Goal: Task Accomplishment & Management: Use online tool/utility

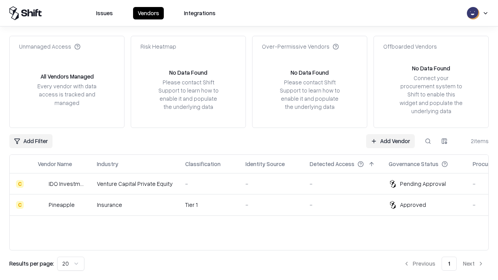
click at [390, 141] on link "Add Vendor" at bounding box center [390, 141] width 49 height 14
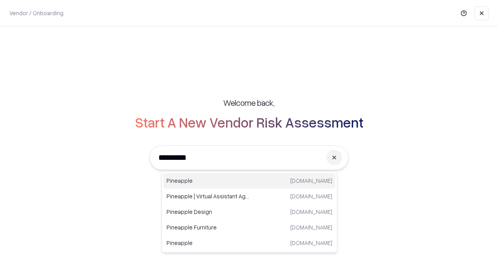
click at [249, 181] on div "Pineapple [DOMAIN_NAME]" at bounding box center [249, 181] width 172 height 16
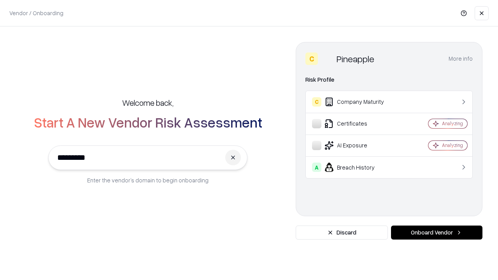
type input "*********"
click at [436, 233] on button "Onboard Vendor" at bounding box center [436, 233] width 91 height 14
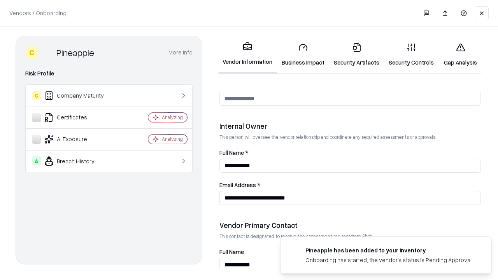
scroll to position [403, 0]
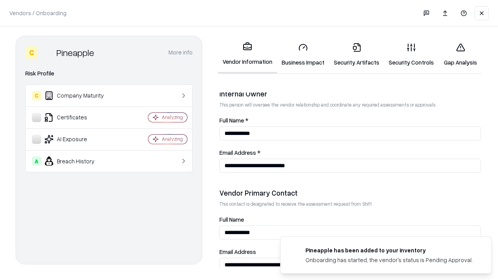
click at [303, 54] on link "Business Impact" at bounding box center [303, 55] width 52 height 36
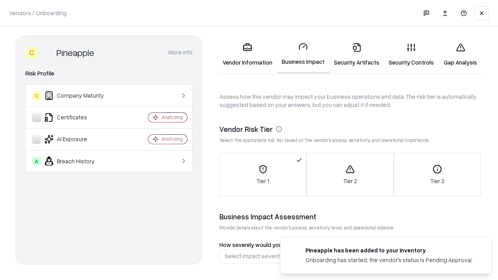
click at [356, 54] on link "Security Artifacts" at bounding box center [356, 55] width 55 height 36
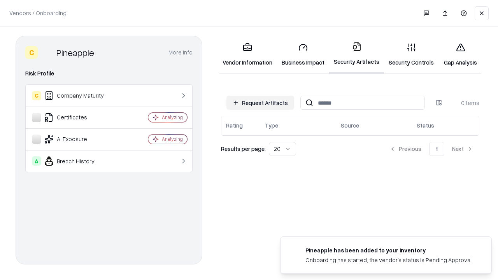
click at [260, 103] on button "Request Artifacts" at bounding box center [260, 103] width 68 height 14
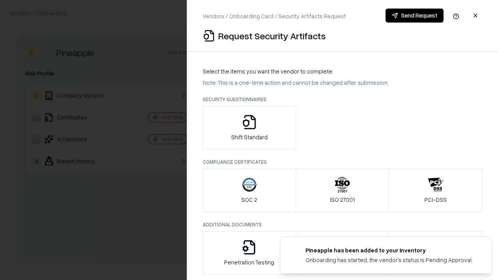
click at [249, 128] on icon "button" at bounding box center [249, 122] width 16 height 16
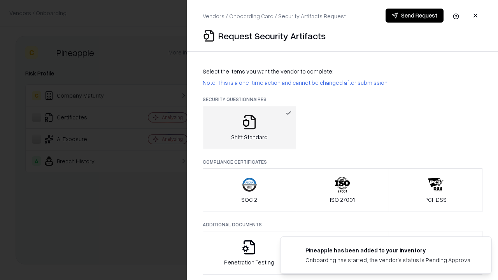
click at [414, 16] on button "Send Request" at bounding box center [414, 16] width 58 height 14
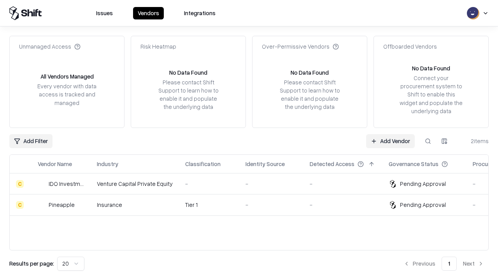
click at [390, 141] on link "Add Vendor" at bounding box center [390, 141] width 49 height 14
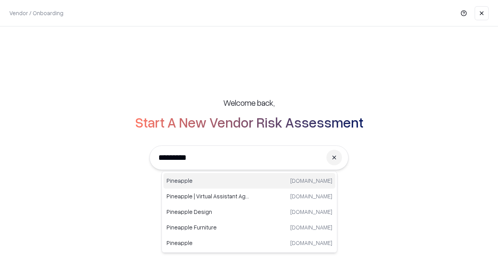
click at [249, 181] on div "Pineapple [DOMAIN_NAME]" at bounding box center [249, 181] width 172 height 16
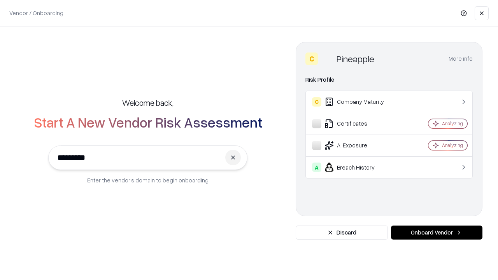
type input "*********"
click at [436, 233] on button "Onboard Vendor" at bounding box center [436, 233] width 91 height 14
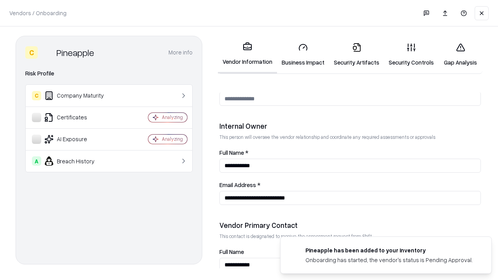
scroll to position [403, 0]
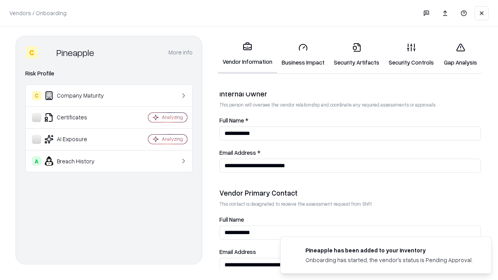
click at [460, 54] on link "Gap Analysis" at bounding box center [460, 55] width 44 height 36
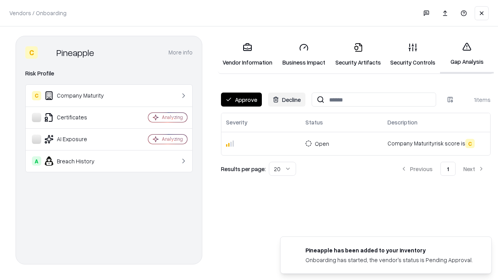
click at [241, 100] on button "Approve" at bounding box center [241, 100] width 41 height 14
